Goal: Task Accomplishment & Management: Complete application form

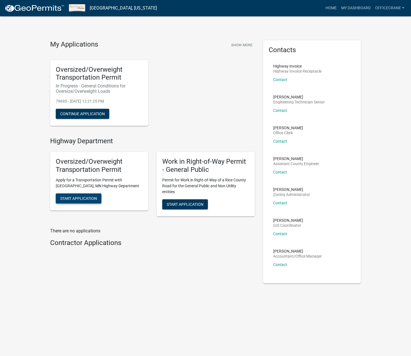
click at [90, 198] on span "Start Application" at bounding box center [78, 198] width 37 height 4
